Goal: Task Accomplishment & Management: Manage account settings

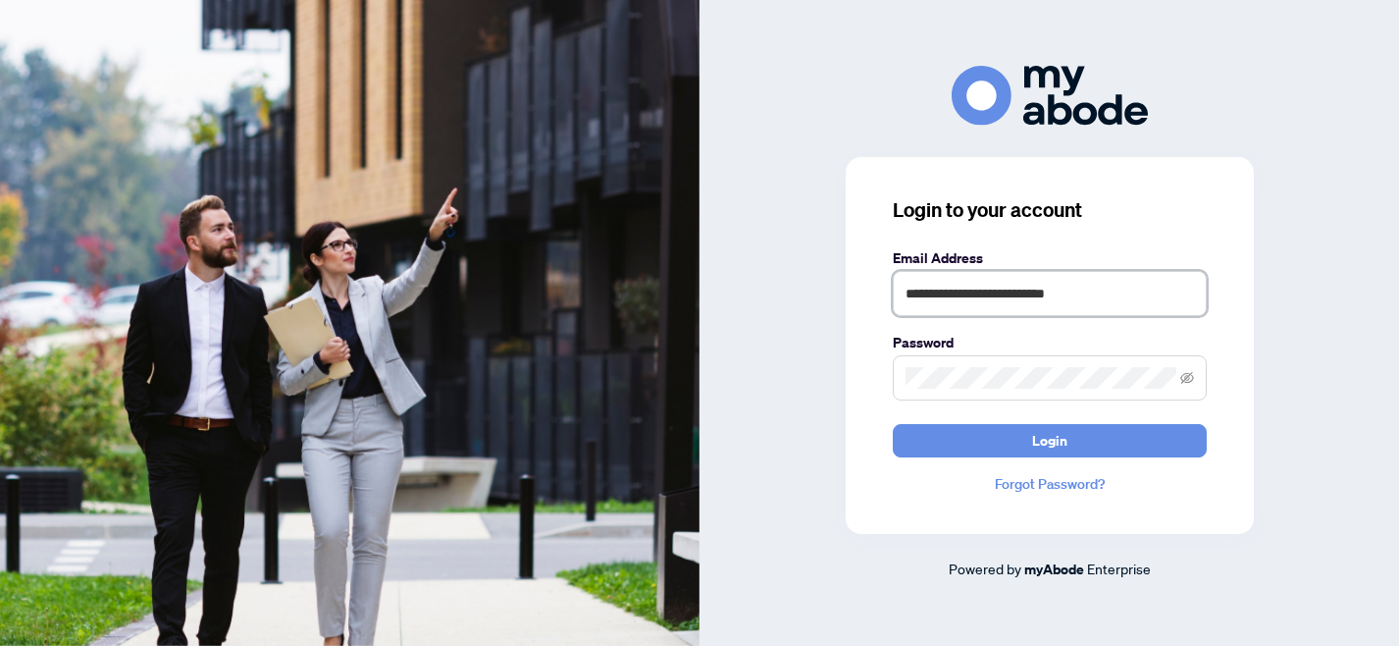
click at [1097, 295] on input "**********" at bounding box center [1050, 293] width 314 height 45
type input "*"
click at [1003, 290] on input "text" at bounding box center [1050, 293] width 314 height 45
type input "**********"
click at [1187, 386] on span at bounding box center [1188, 378] width 14 height 22
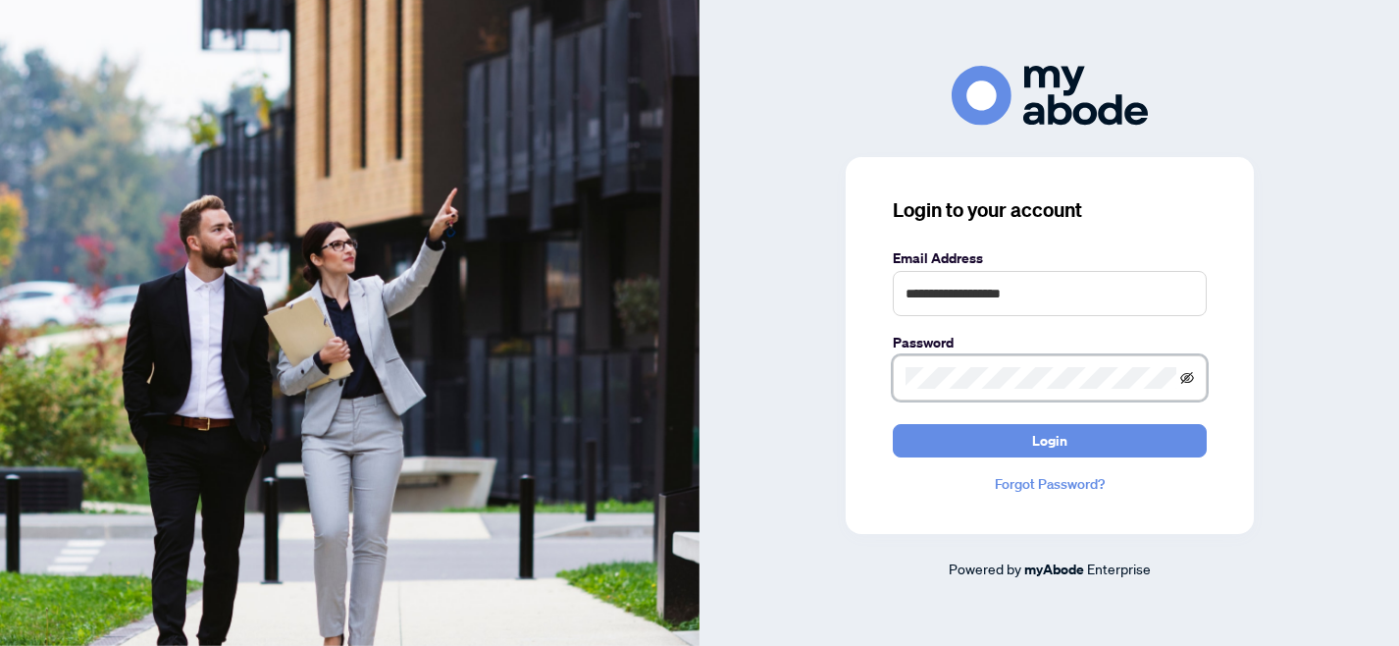
click at [1188, 377] on icon "eye-invisible" at bounding box center [1188, 379] width 4 height 4
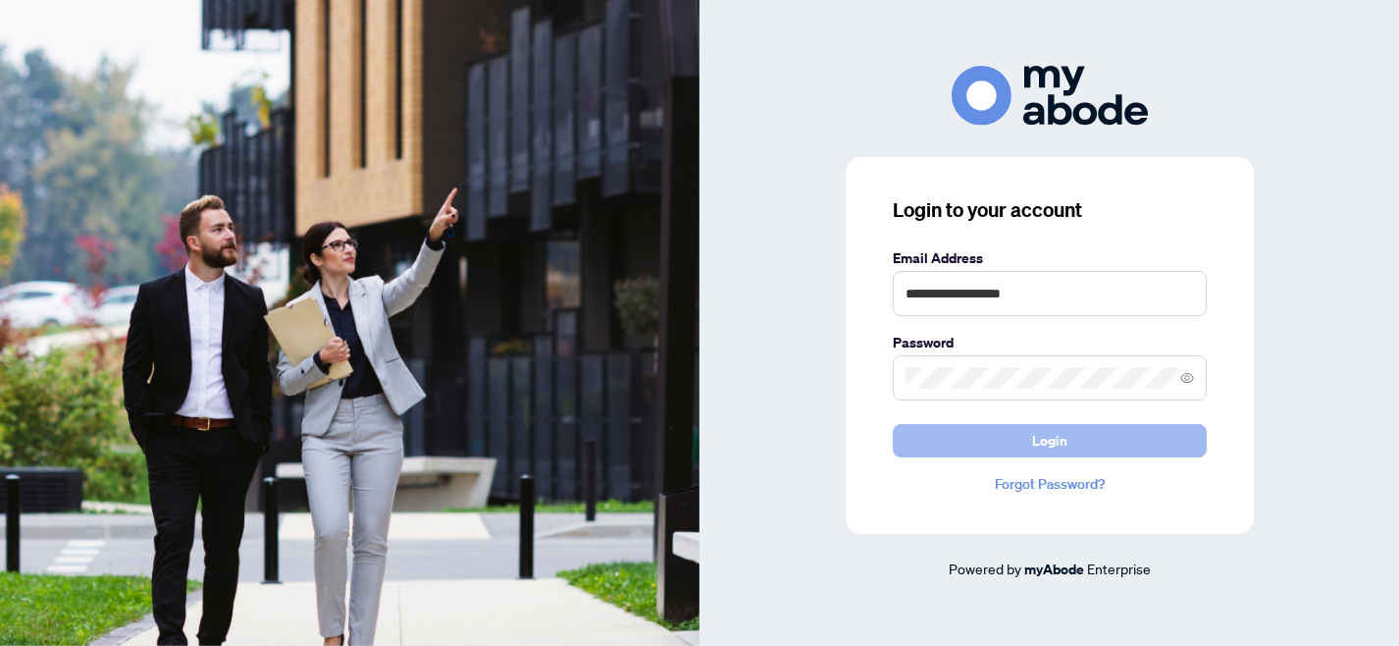
click at [1056, 439] on span "Login" at bounding box center [1049, 440] width 35 height 31
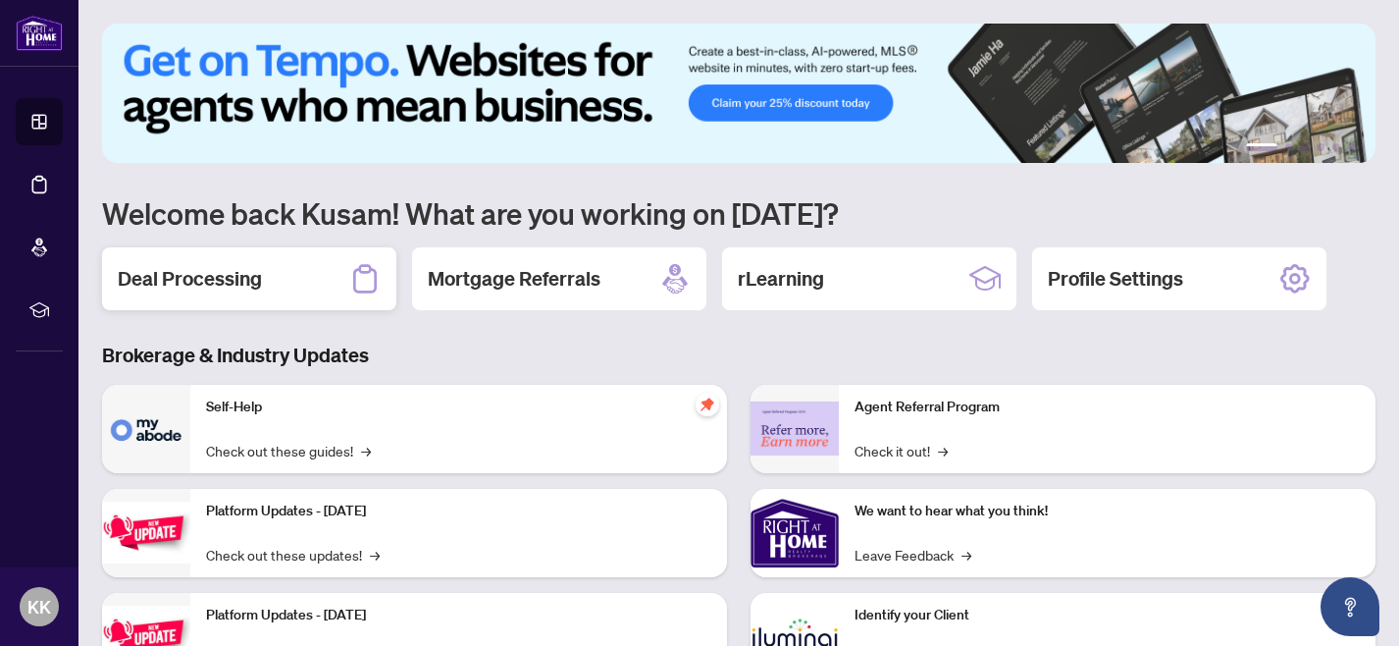
click at [273, 279] on div "Deal Processing" at bounding box center [249, 278] width 294 height 63
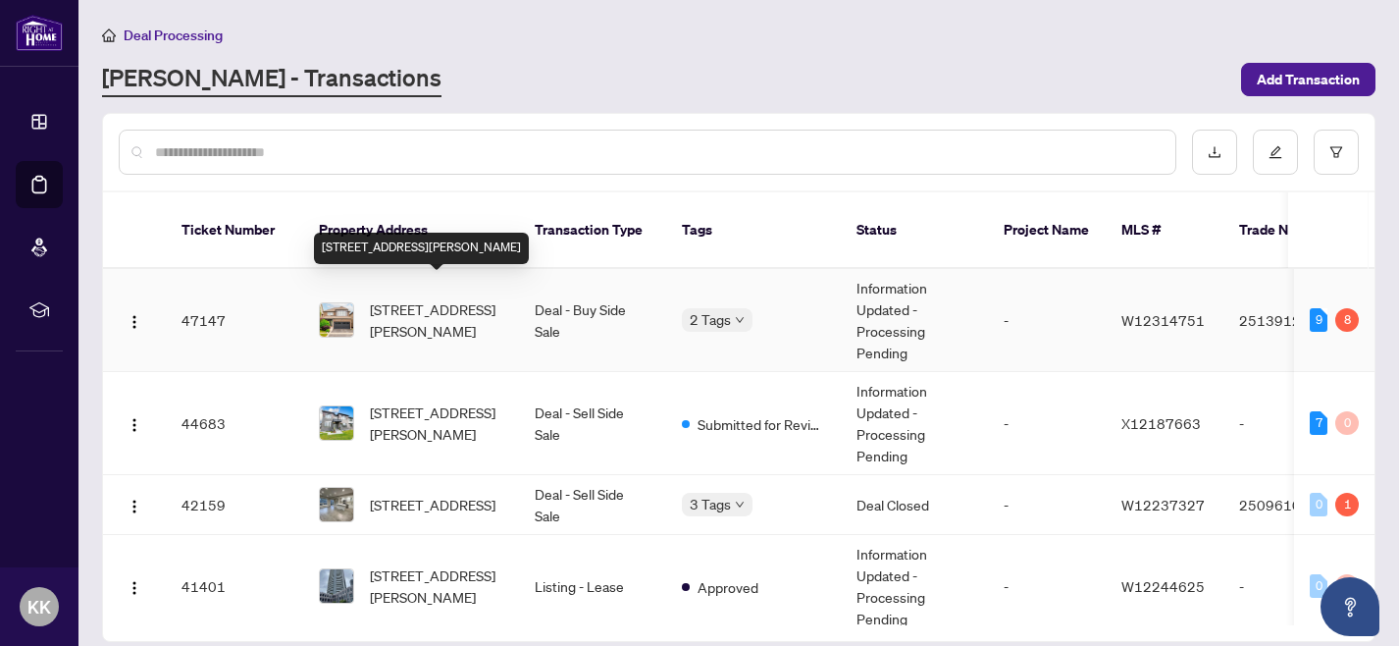
click at [427, 298] on span "[STREET_ADDRESS][PERSON_NAME]" at bounding box center [436, 319] width 133 height 43
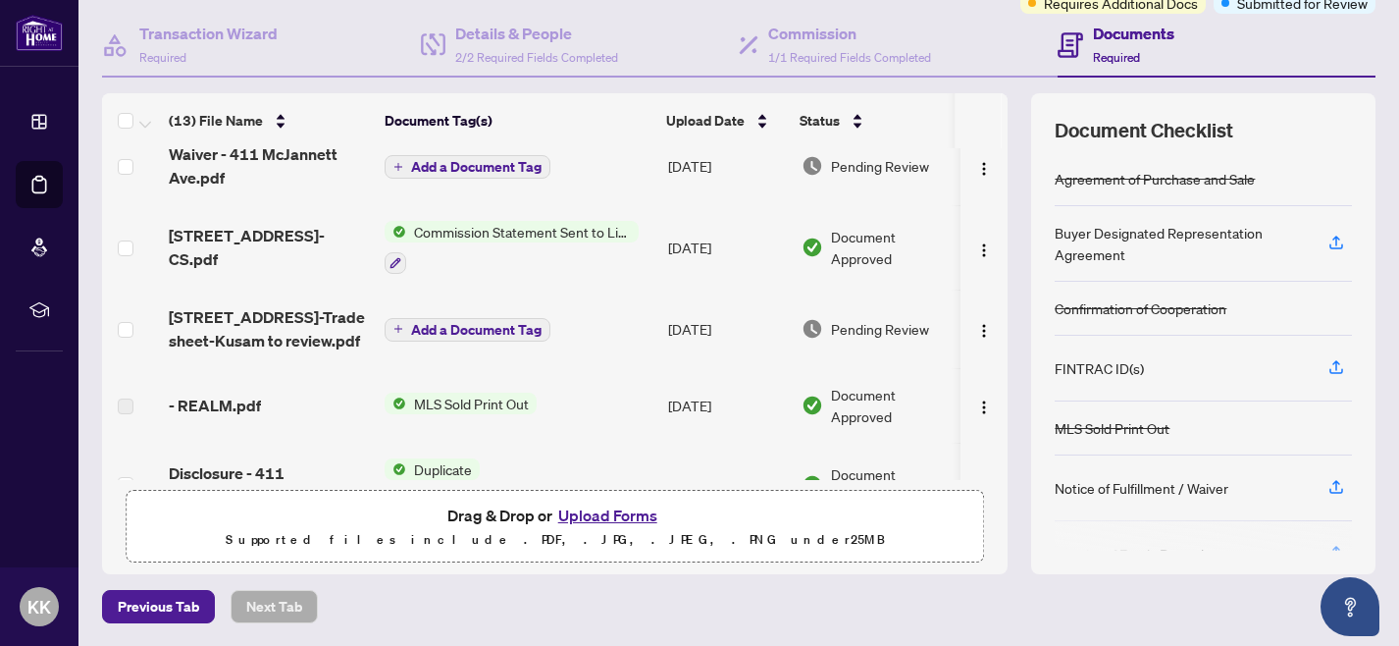
scroll to position [708, 0]
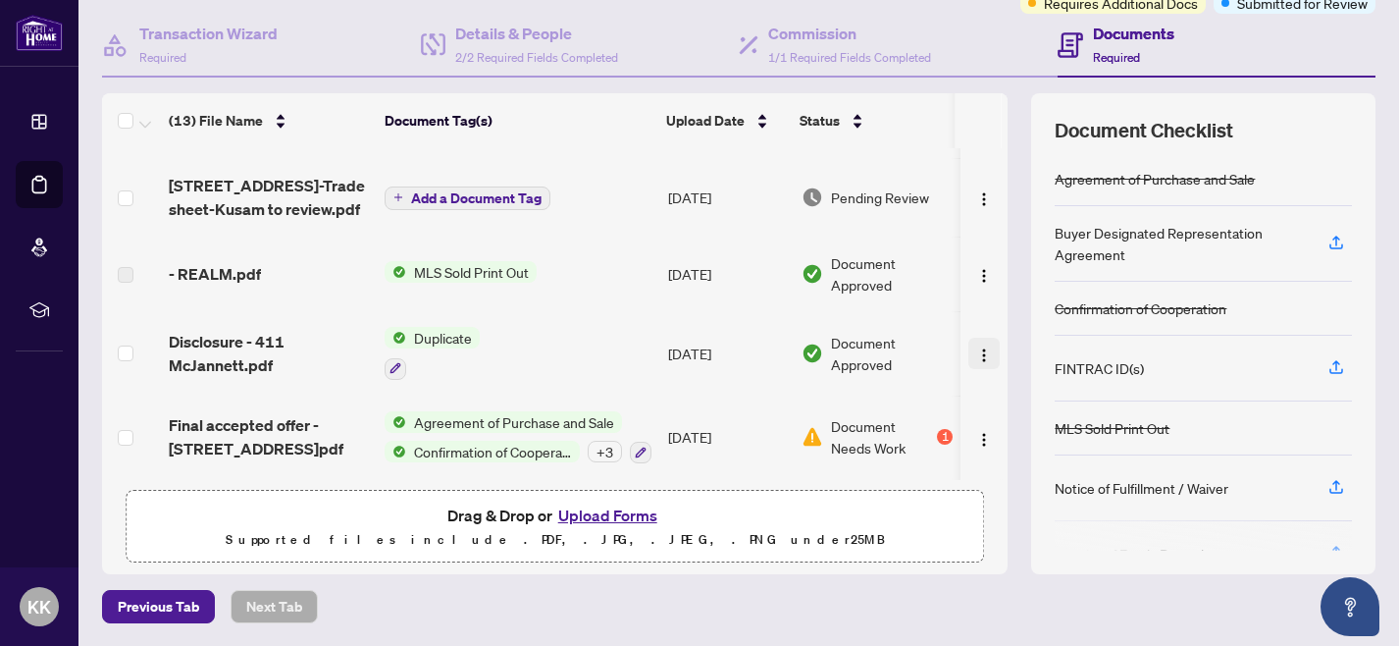
click at [977, 347] on img "button" at bounding box center [984, 355] width 16 height 16
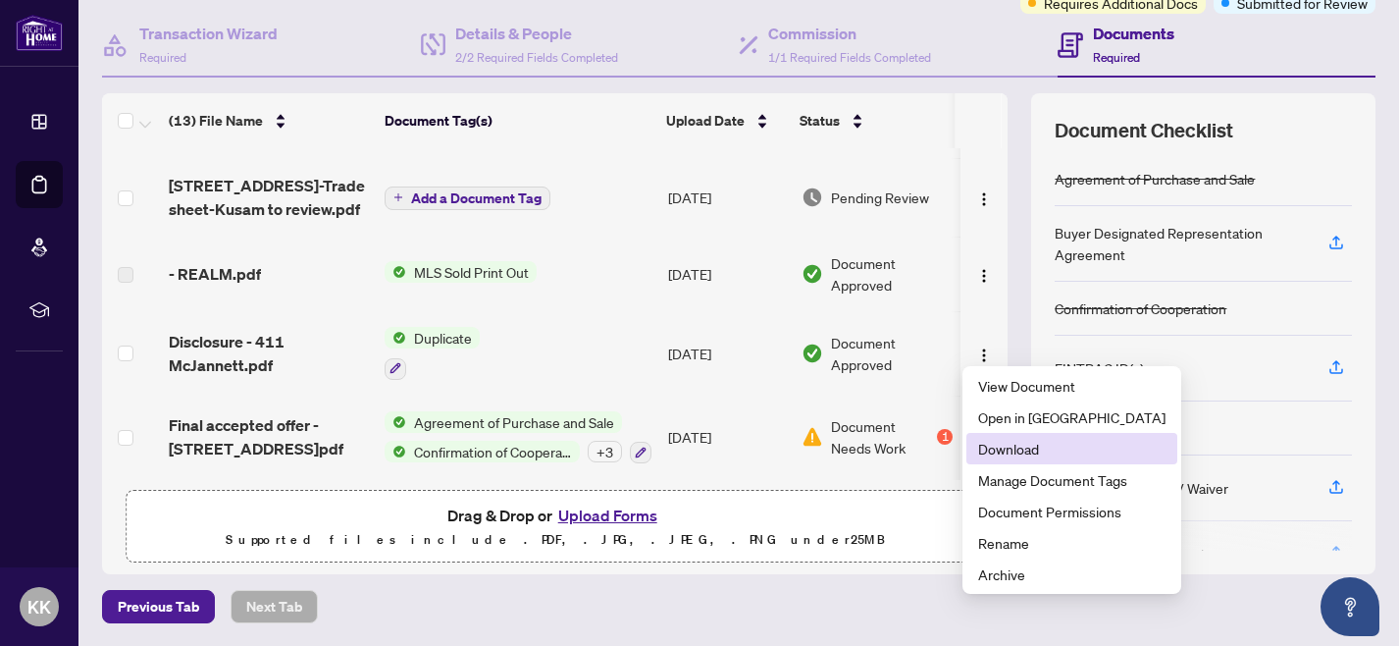
click at [994, 452] on span "Download" at bounding box center [1071, 449] width 187 height 22
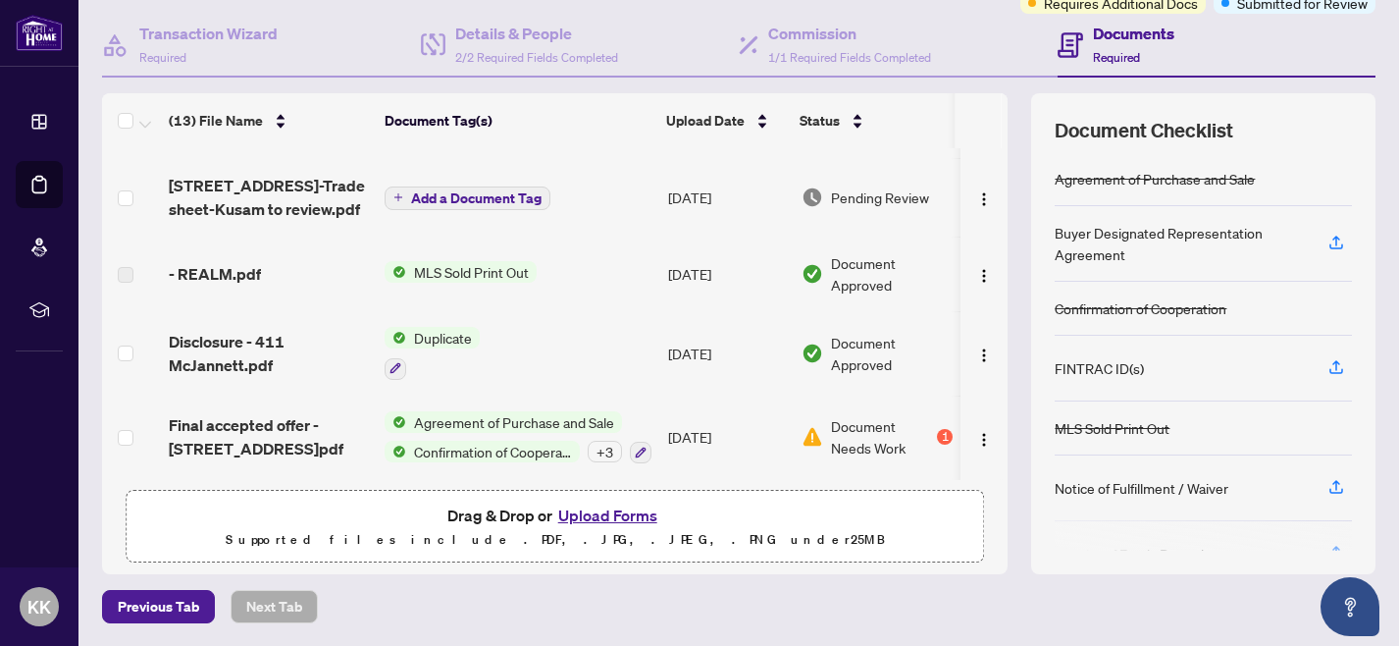
click at [625, 519] on button "Upload Forms" at bounding box center [608, 515] width 111 height 26
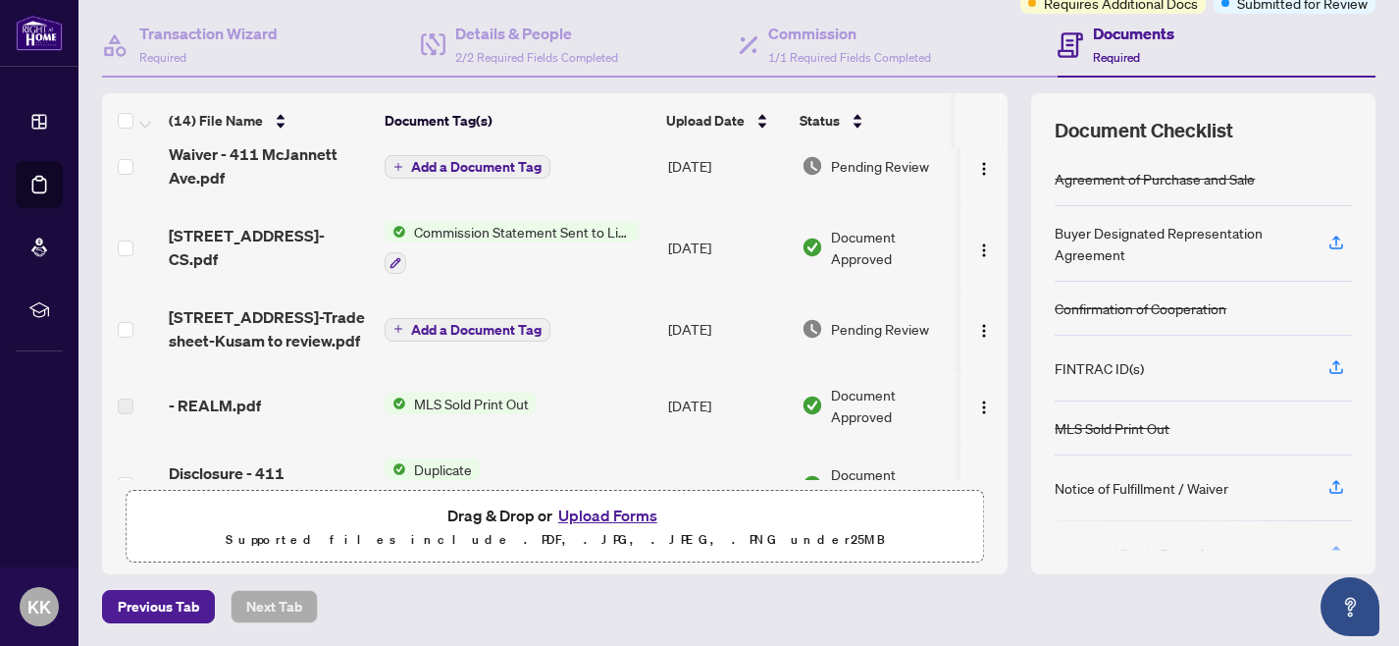
scroll to position [786, 0]
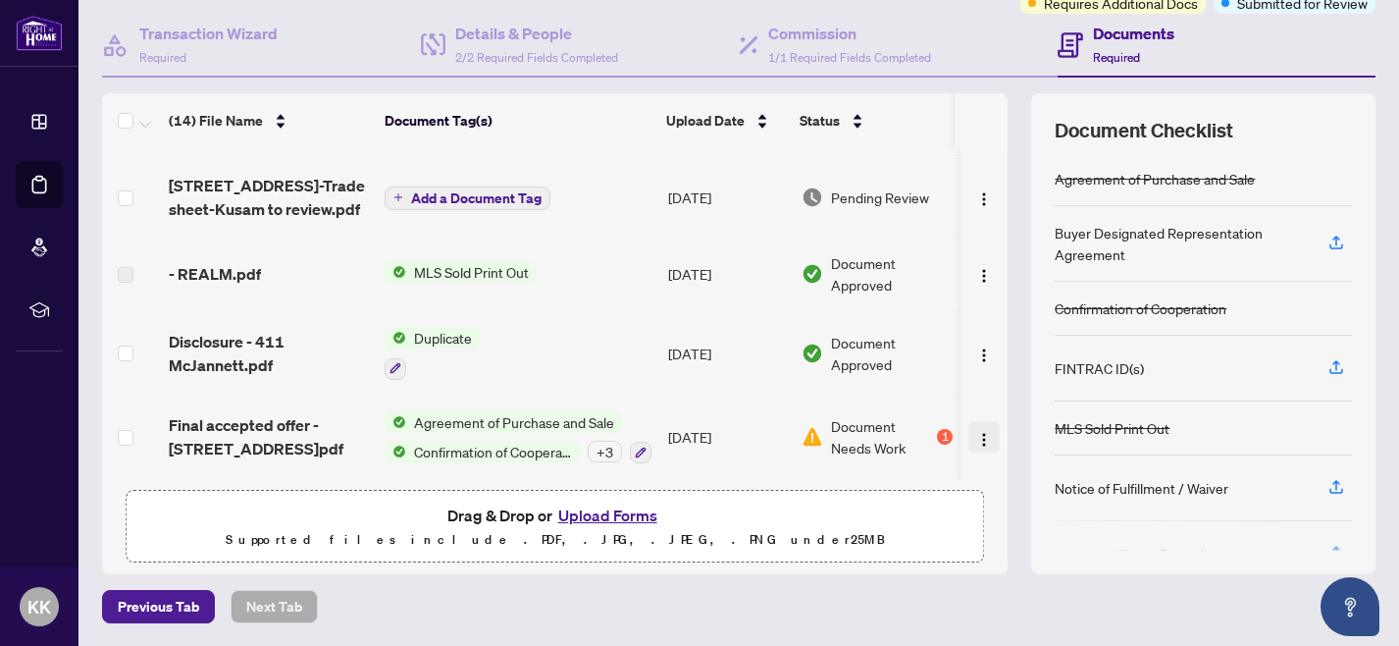
click at [976, 435] on img "button" at bounding box center [984, 440] width 16 height 16
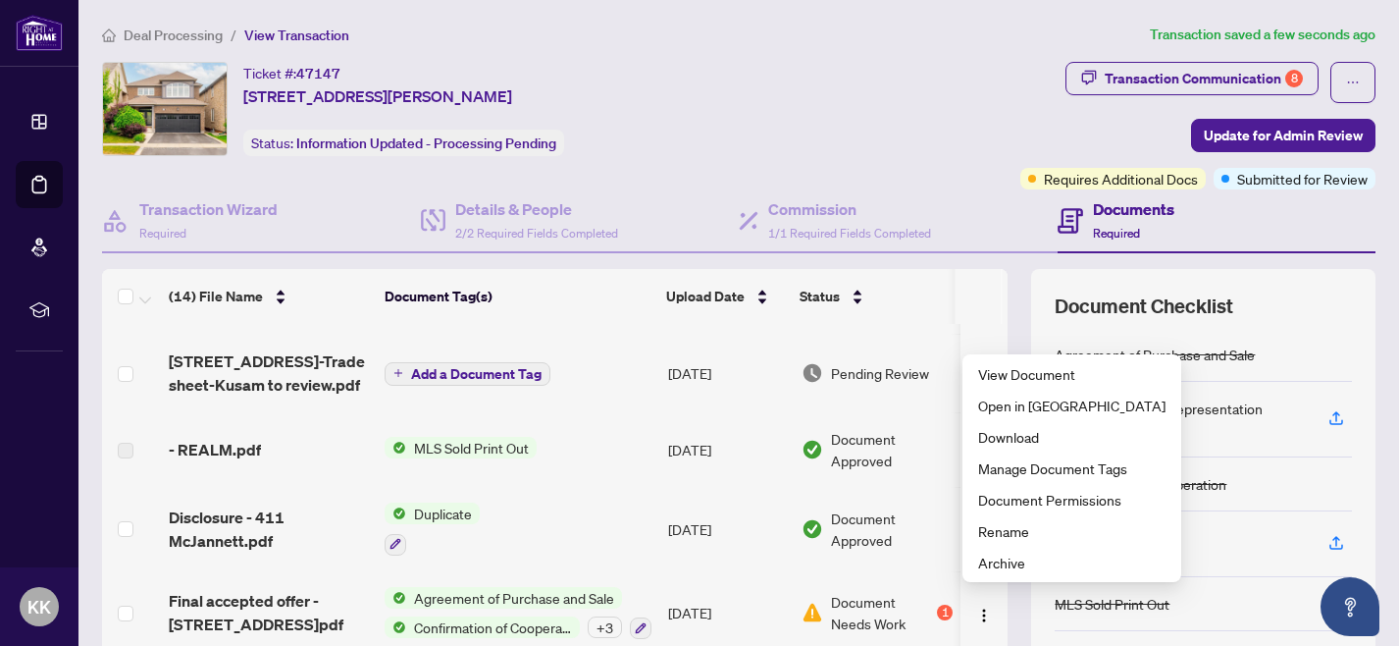
scroll to position [1, 0]
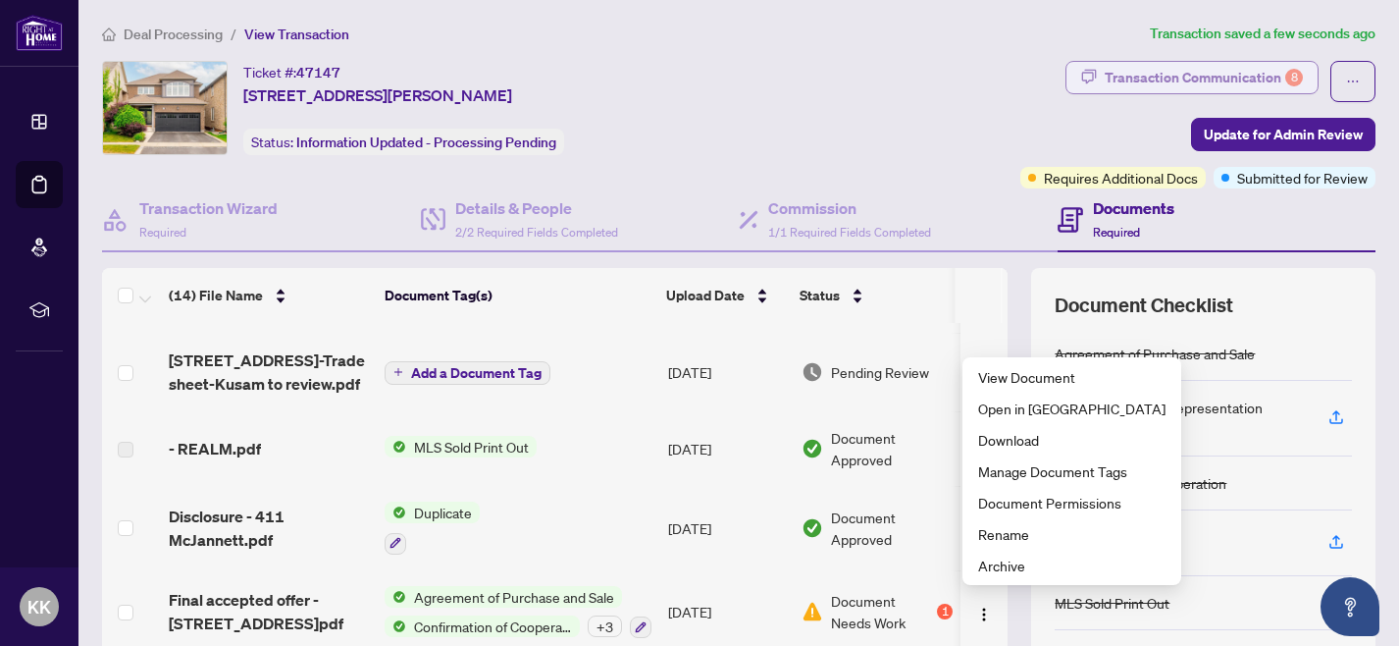
click at [1268, 81] on div "Transaction Communication 8" at bounding box center [1204, 77] width 198 height 31
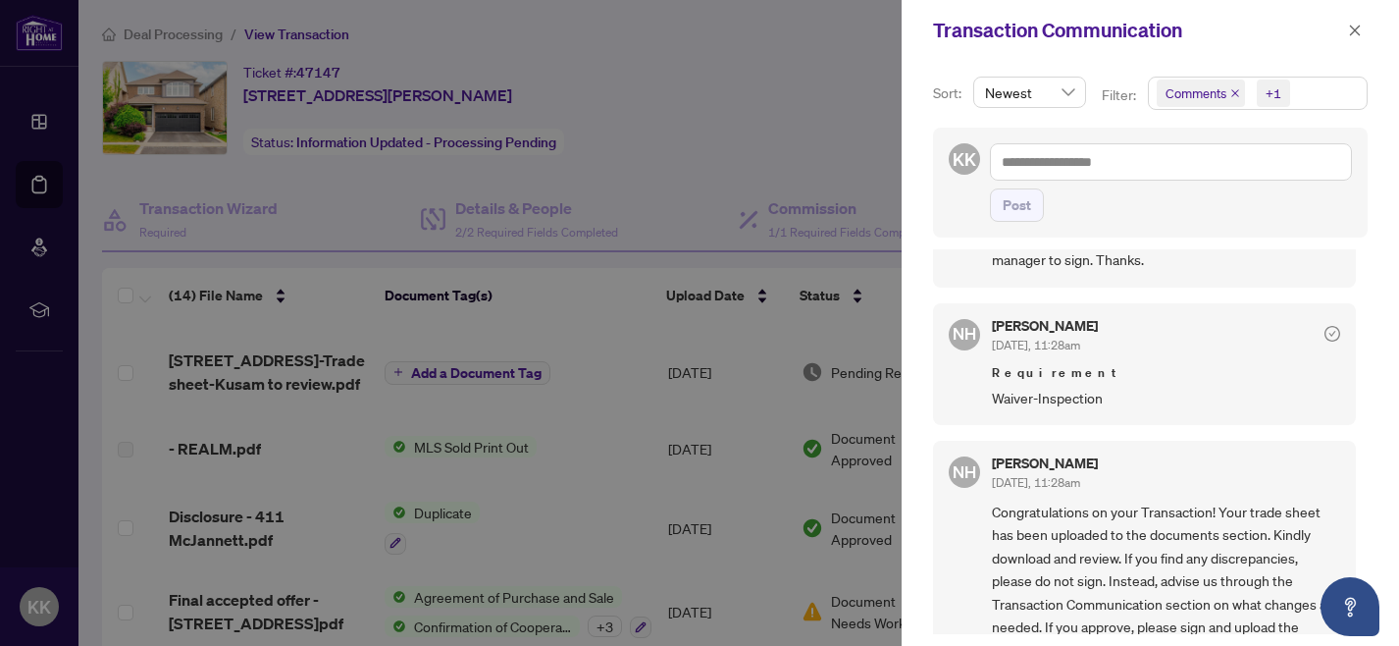
scroll to position [0, 0]
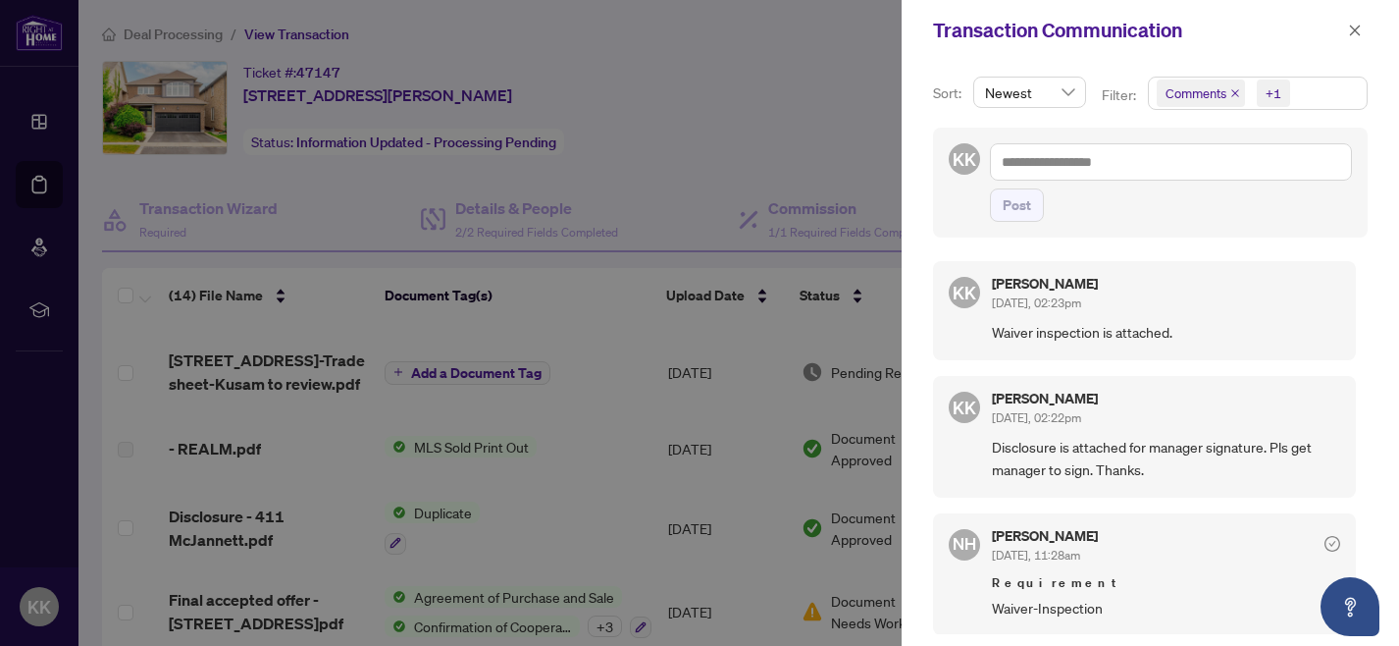
click at [678, 188] on div at bounding box center [699, 323] width 1399 height 646
click at [1357, 32] on icon "close" at bounding box center [1355, 30] width 11 height 11
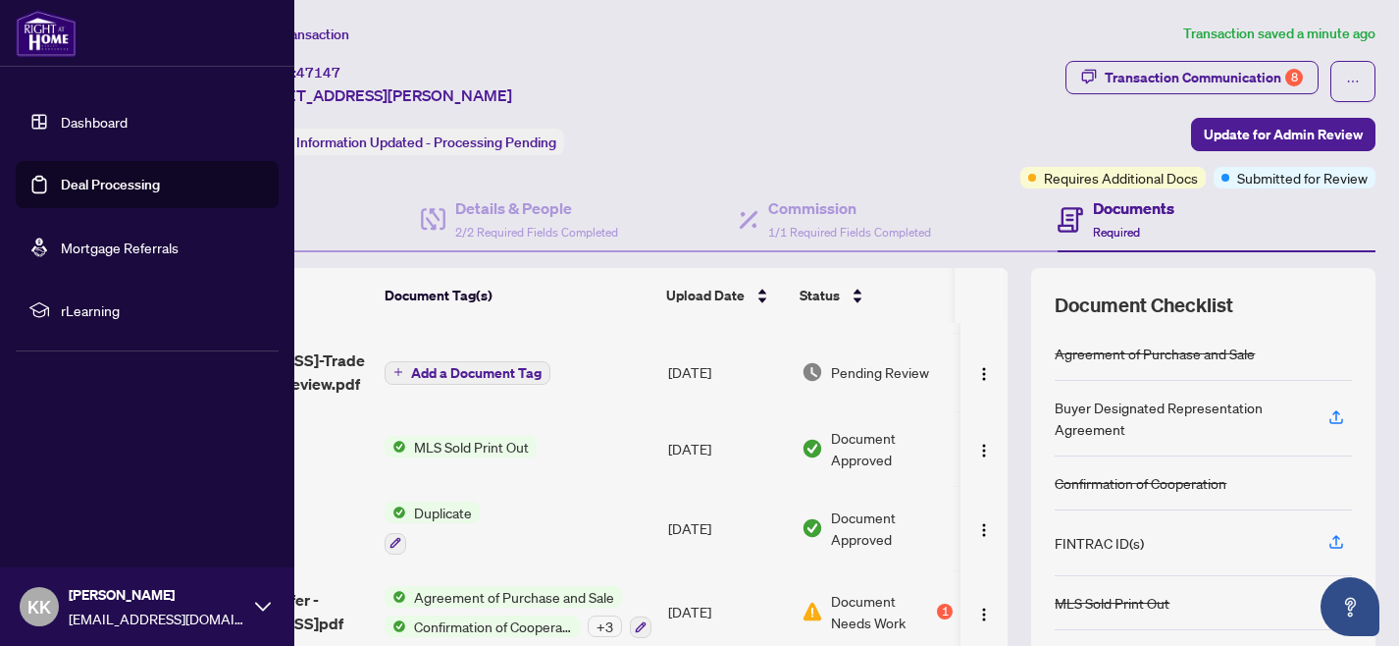
click at [98, 120] on link "Dashboard" at bounding box center [94, 122] width 67 height 18
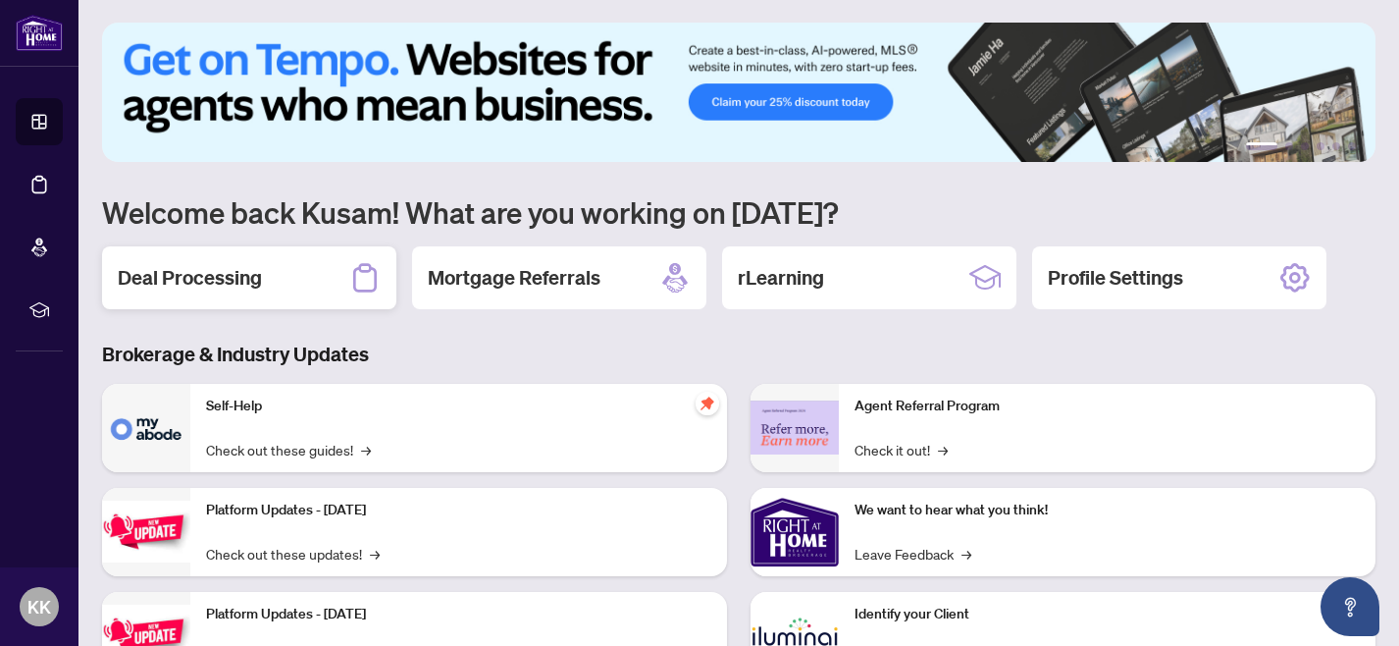
click at [285, 271] on div "Deal Processing" at bounding box center [249, 277] width 294 height 63
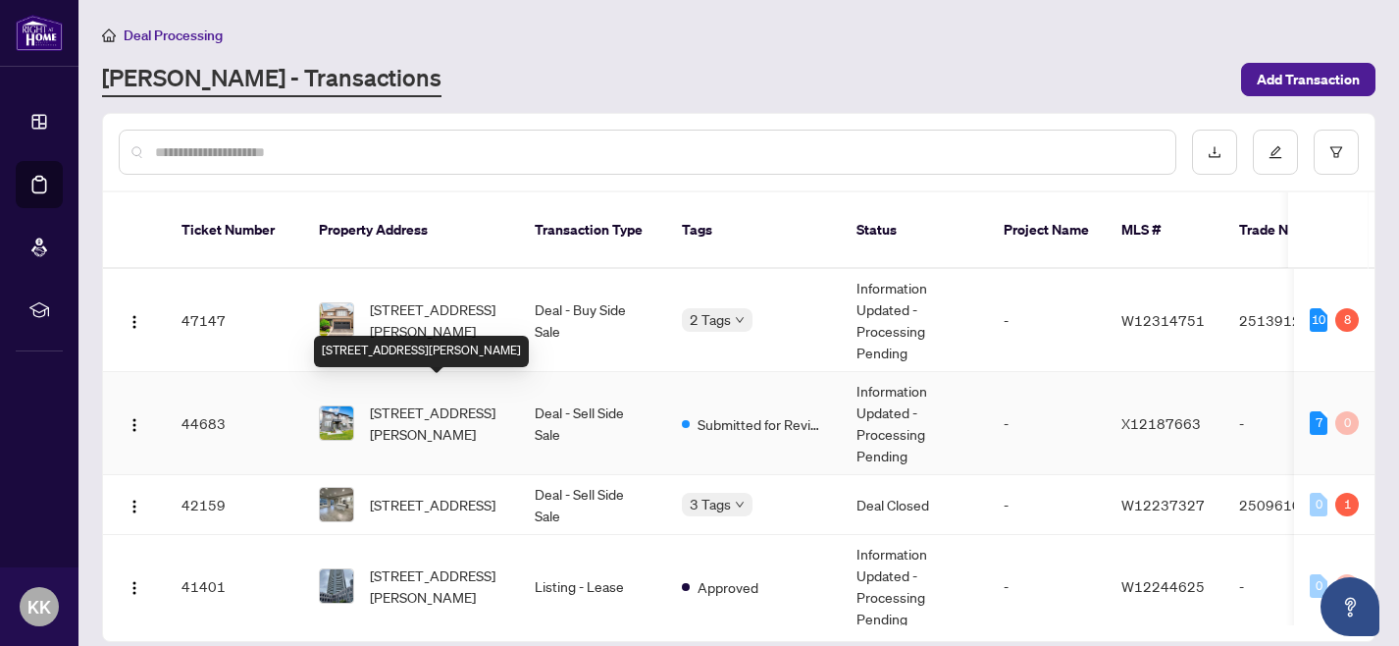
click at [394, 401] on span "[STREET_ADDRESS][PERSON_NAME]" at bounding box center [436, 422] width 133 height 43
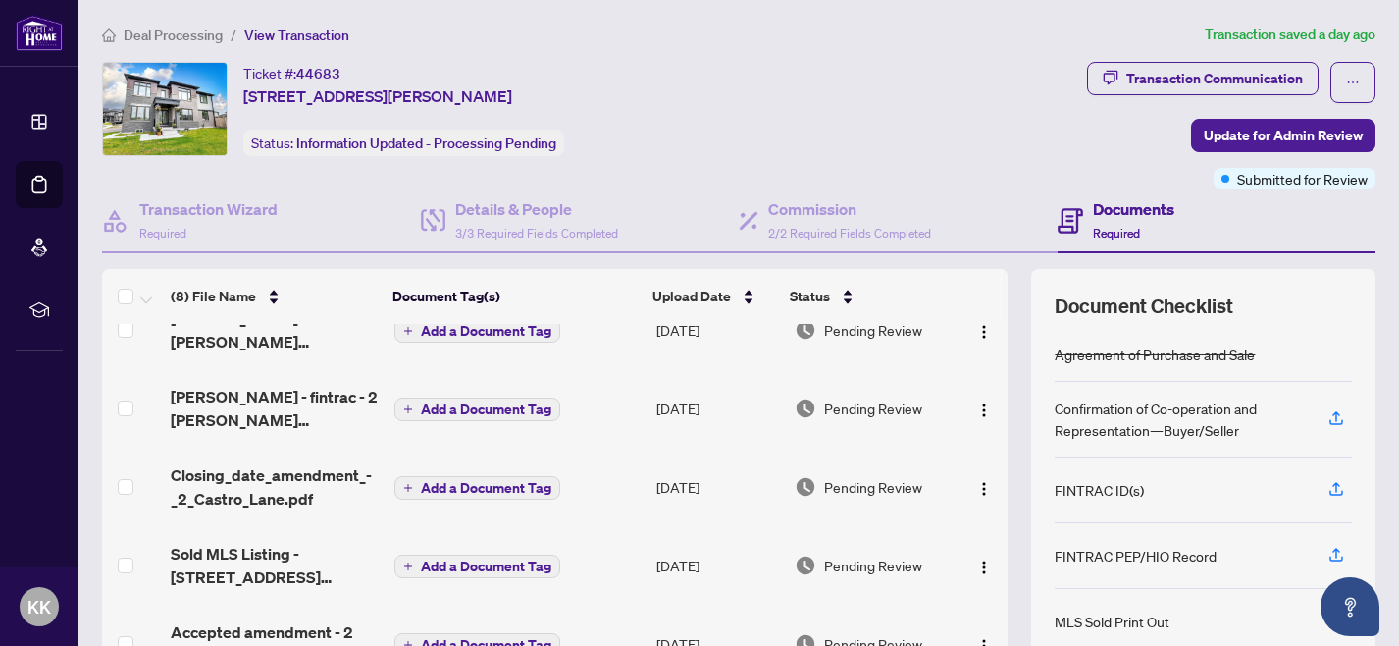
scroll to position [23, 0]
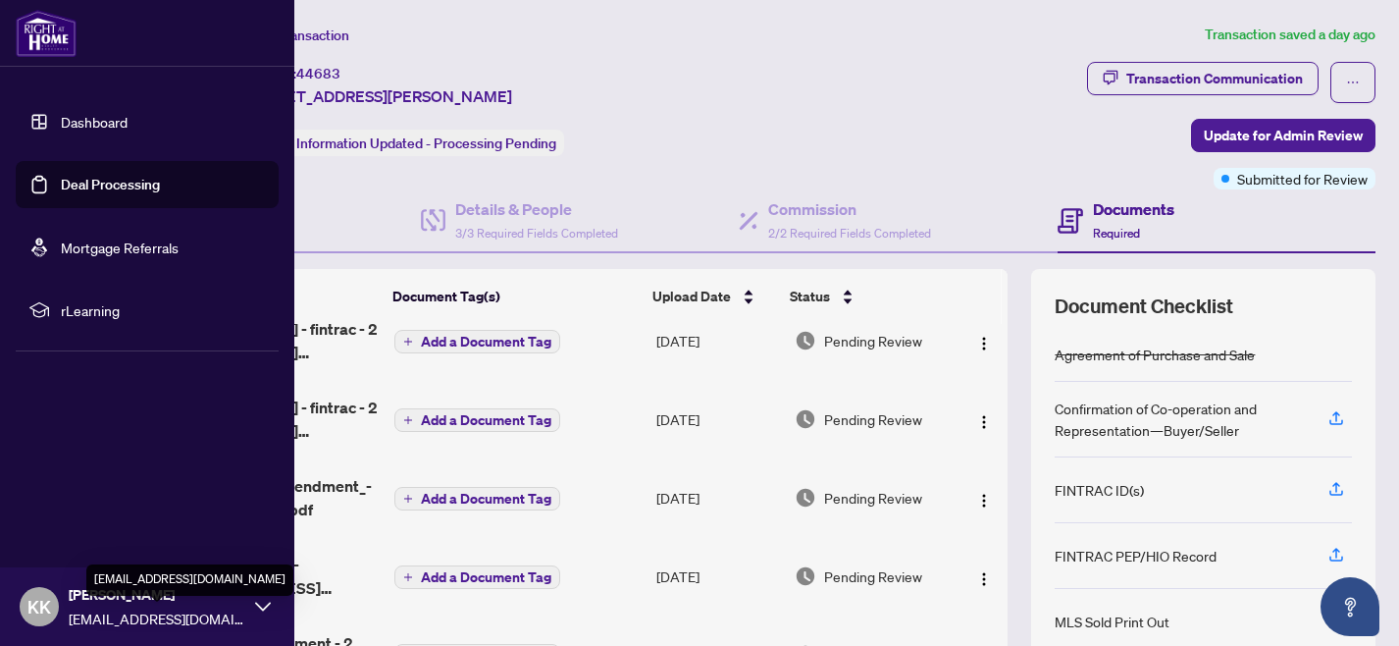
click at [216, 582] on div "[EMAIL_ADDRESS][DOMAIN_NAME]" at bounding box center [189, 579] width 207 height 31
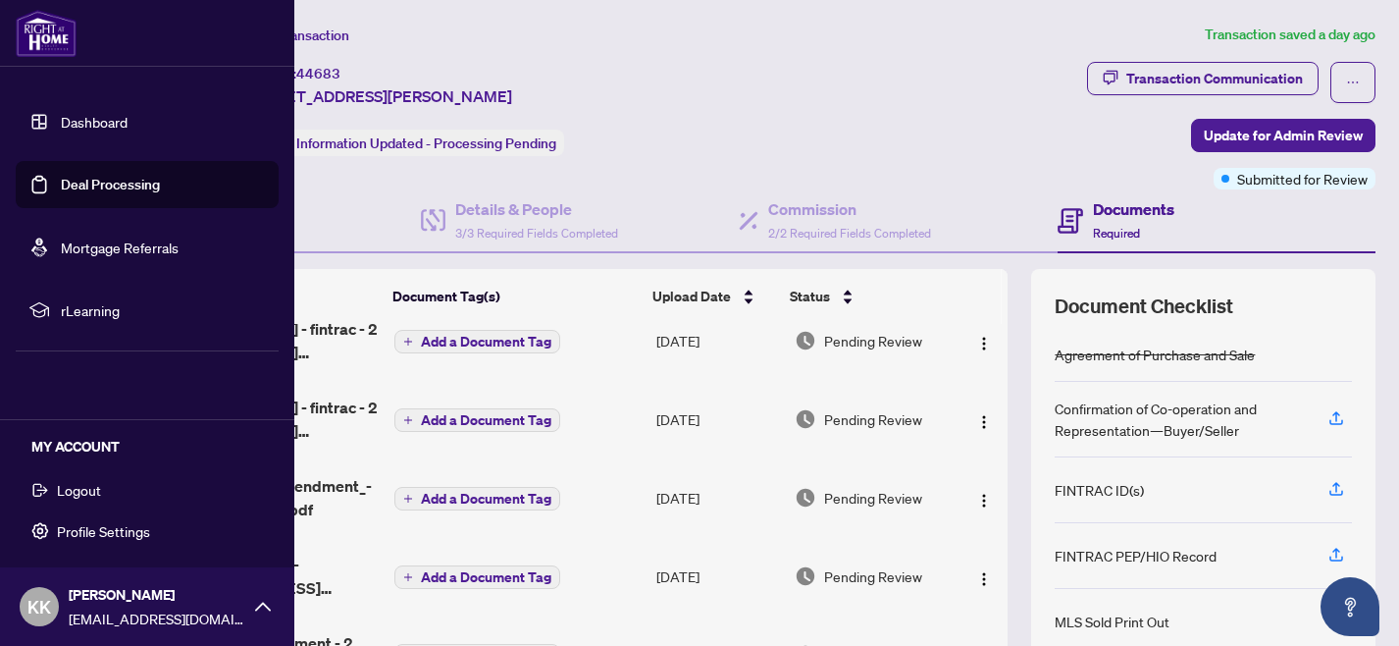
click at [102, 495] on button "Logout" at bounding box center [147, 489] width 263 height 33
